Goal: Learn about a topic

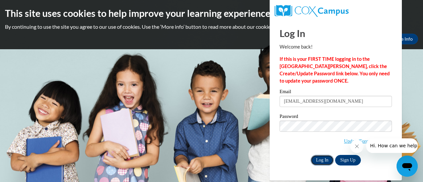
click at [320, 158] on input "Log In" at bounding box center [321, 160] width 23 height 11
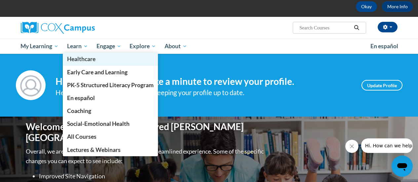
scroll to position [66, 0]
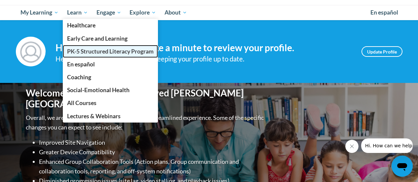
click at [128, 51] on span "PK-5 Structured Literacy Program" at bounding box center [110, 51] width 86 height 7
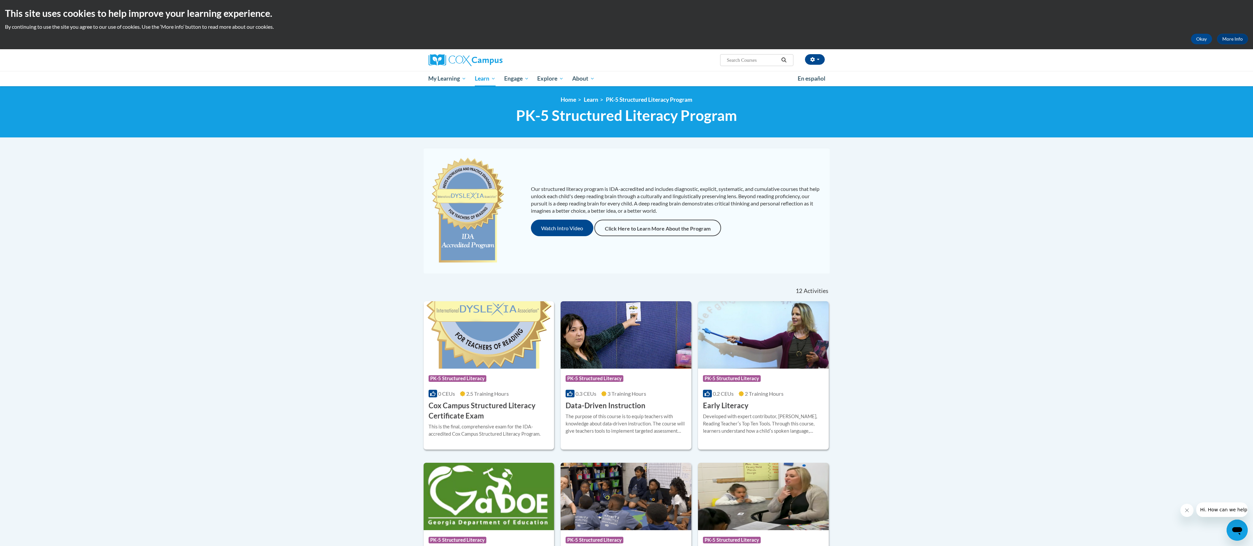
drag, startPoint x: 399, startPoint y: 0, endPoint x: 163, endPoint y: 396, distance: 461.3
click at [161, 182] on body "This site uses cookies to help improve your learning experience. By continuing …" at bounding box center [626, 555] width 1253 height 1111
